Goal: Task Accomplishment & Management: Manage account settings

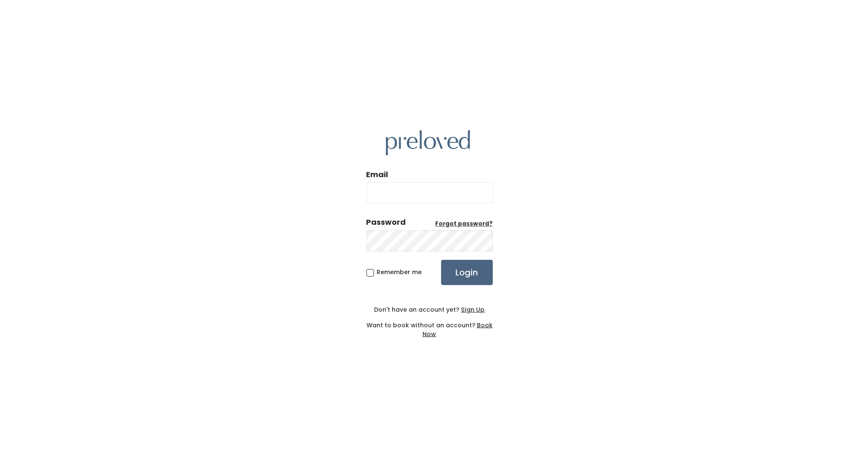
type input "[EMAIL_ADDRESS][DOMAIN_NAME]"
click at [469, 271] on input "Login" at bounding box center [467, 272] width 52 height 25
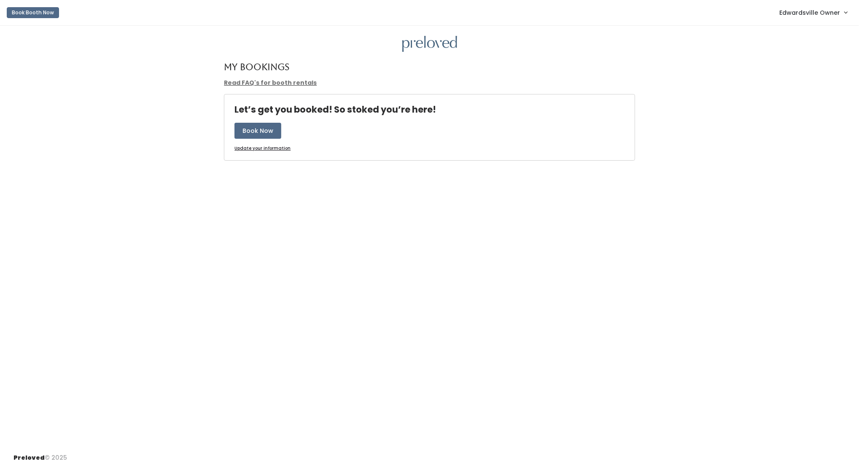
click at [817, 11] on span "Edwardsville Owner" at bounding box center [809, 12] width 61 height 9
